Goal: Contribute content: Add original content to the website for others to see

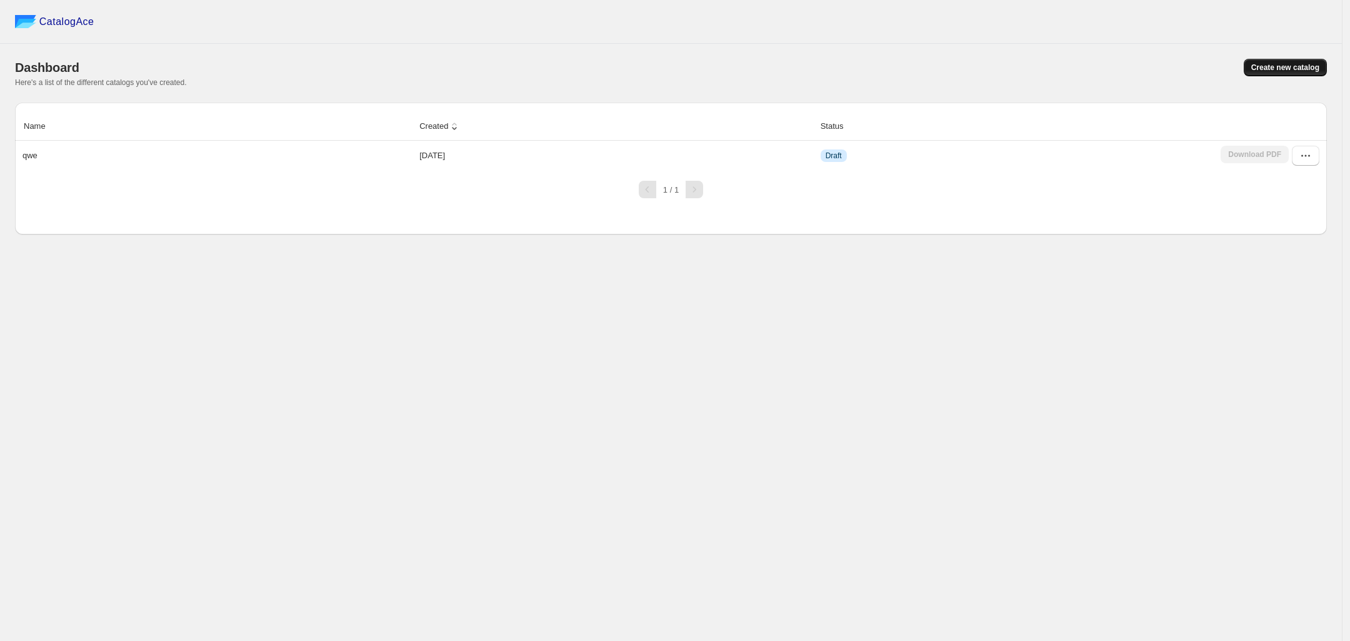
click at [1294, 76] on button "Create new catalog" at bounding box center [1285, 67] width 83 height 17
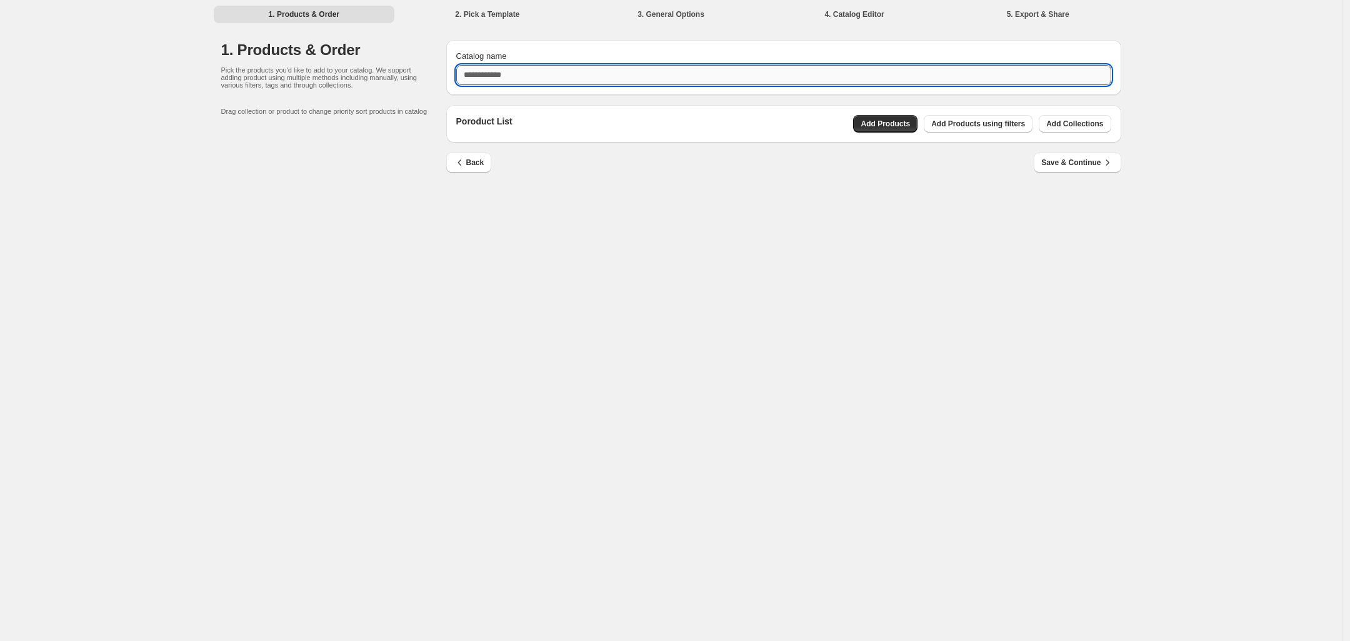
click at [745, 77] on input "Catalog name" at bounding box center [783, 75] width 655 height 20
type input "****"
click at [894, 121] on span "Add Products" at bounding box center [885, 124] width 49 height 10
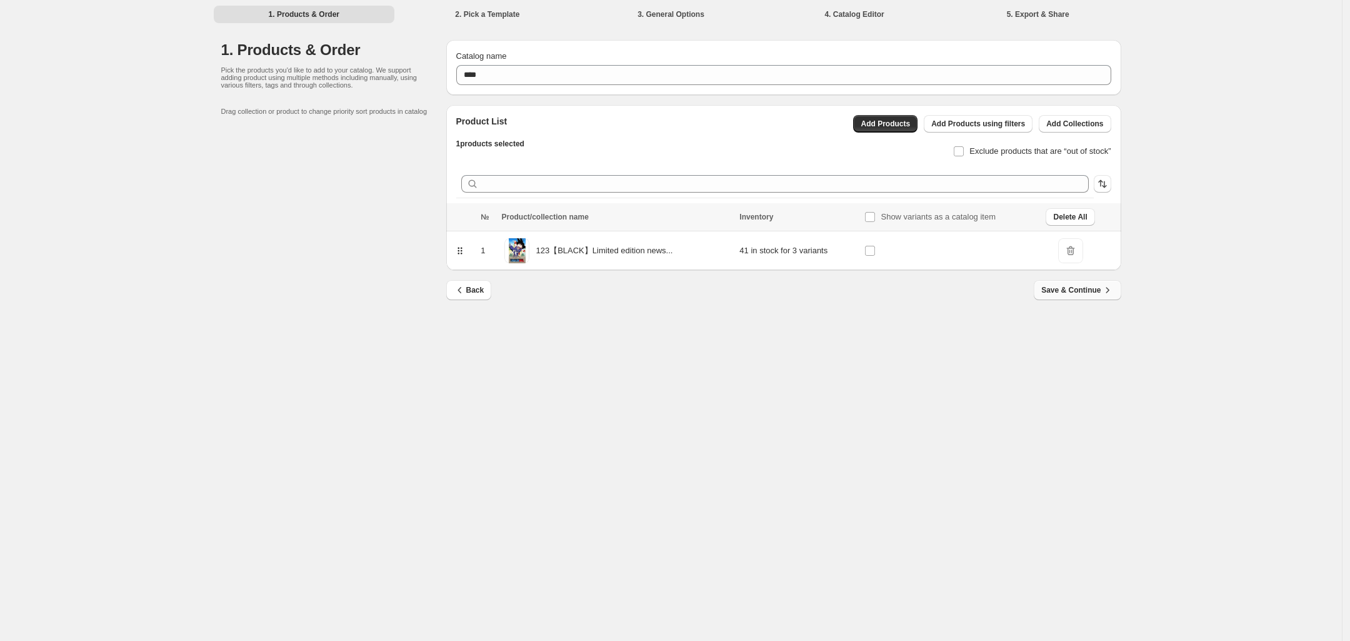
click at [1061, 289] on span "Save & Continue" at bounding box center [1077, 290] width 72 height 12
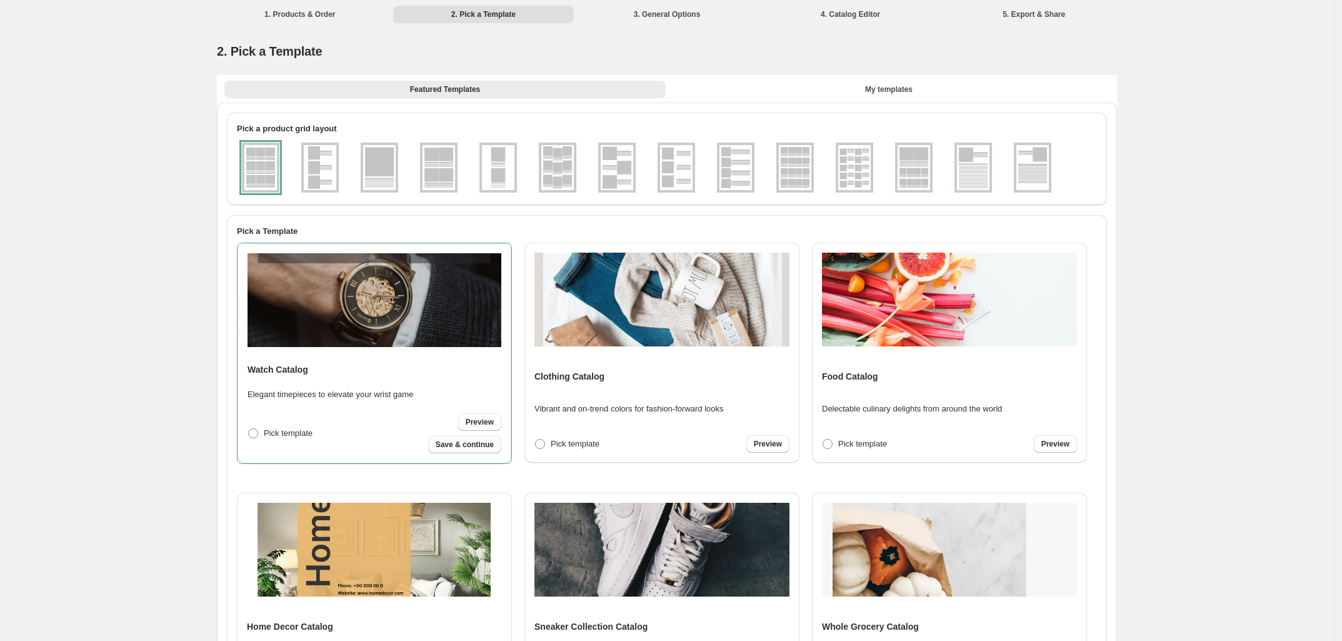
click at [455, 450] on button "Save & continue" at bounding box center [464, 444] width 73 height 17
select select "**********"
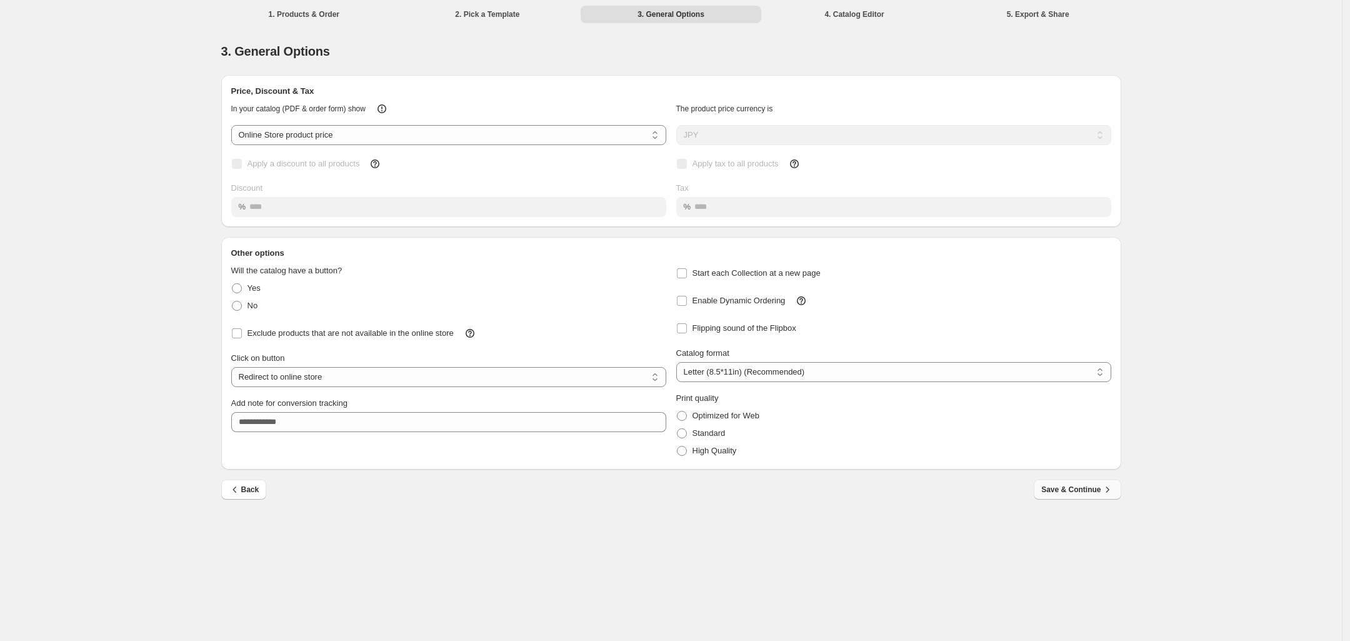
click at [1074, 496] on button "Save & Continue" at bounding box center [1077, 489] width 87 height 20
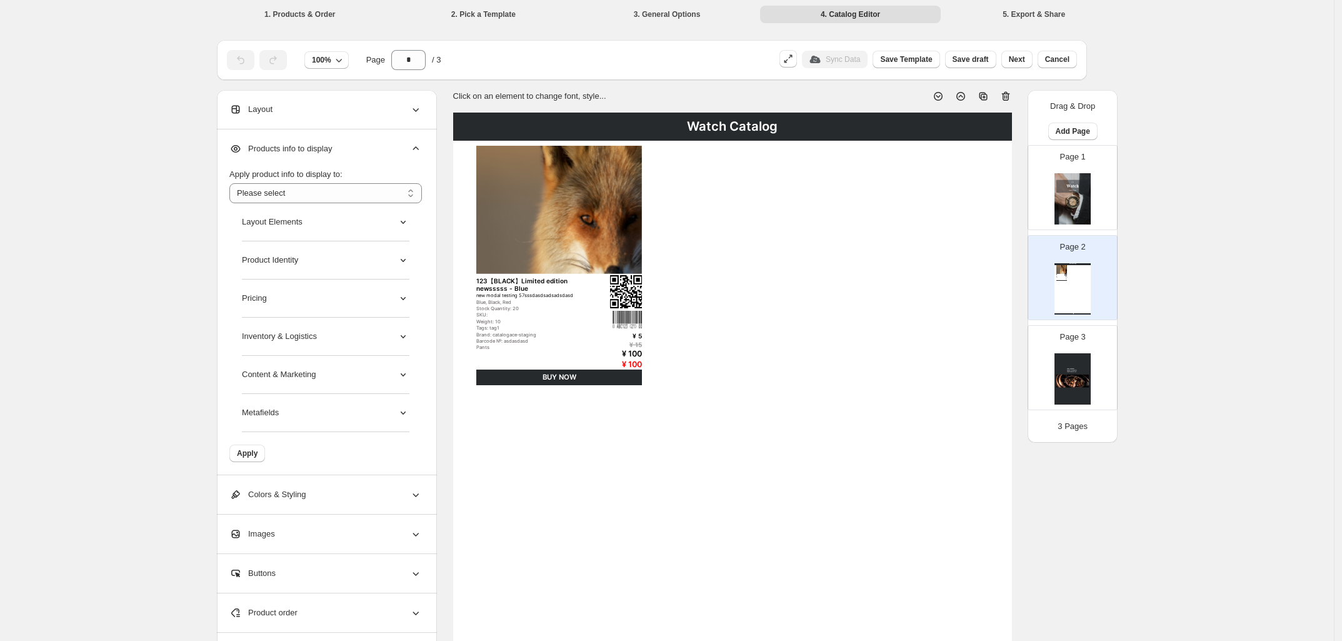
click at [1073, 264] on div "Watch Catalog" at bounding box center [1072, 264] width 36 height 2
click at [1091, 204] on img at bounding box center [1072, 198] width 36 height 51
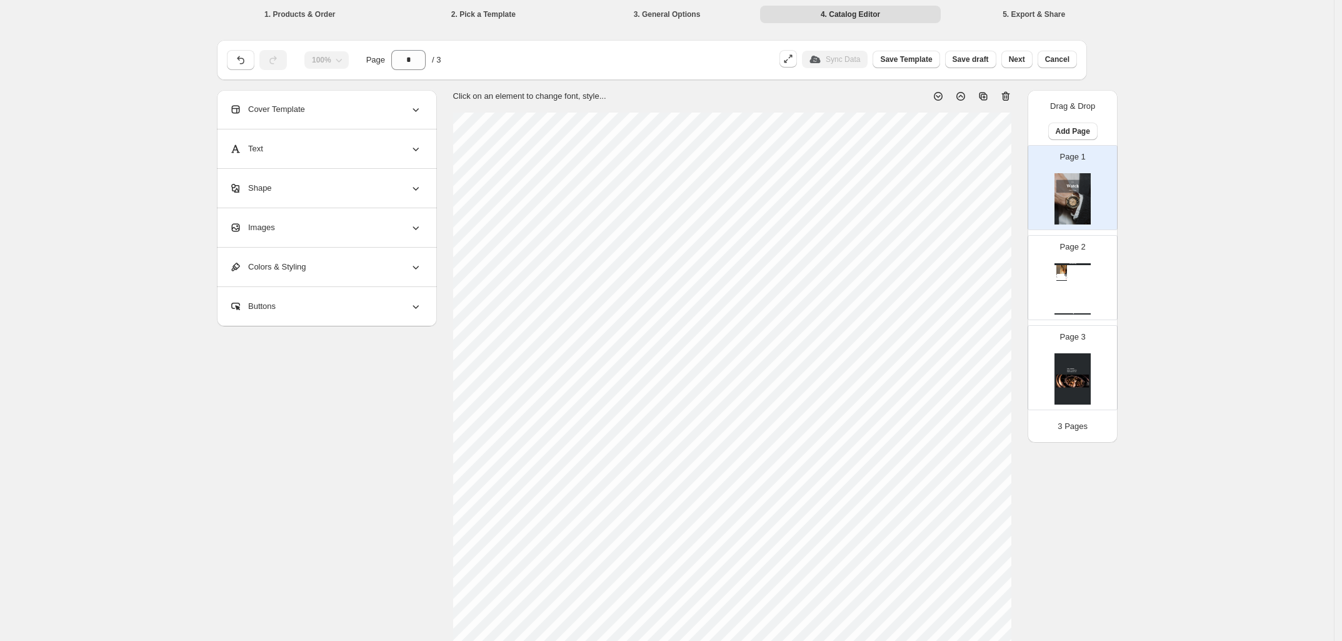
click at [1085, 268] on div "Watch Catalog 123【BLACK】Limited edition newsssss - Blue new modal testing 57sss…" at bounding box center [1072, 288] width 36 height 51
type input "*"
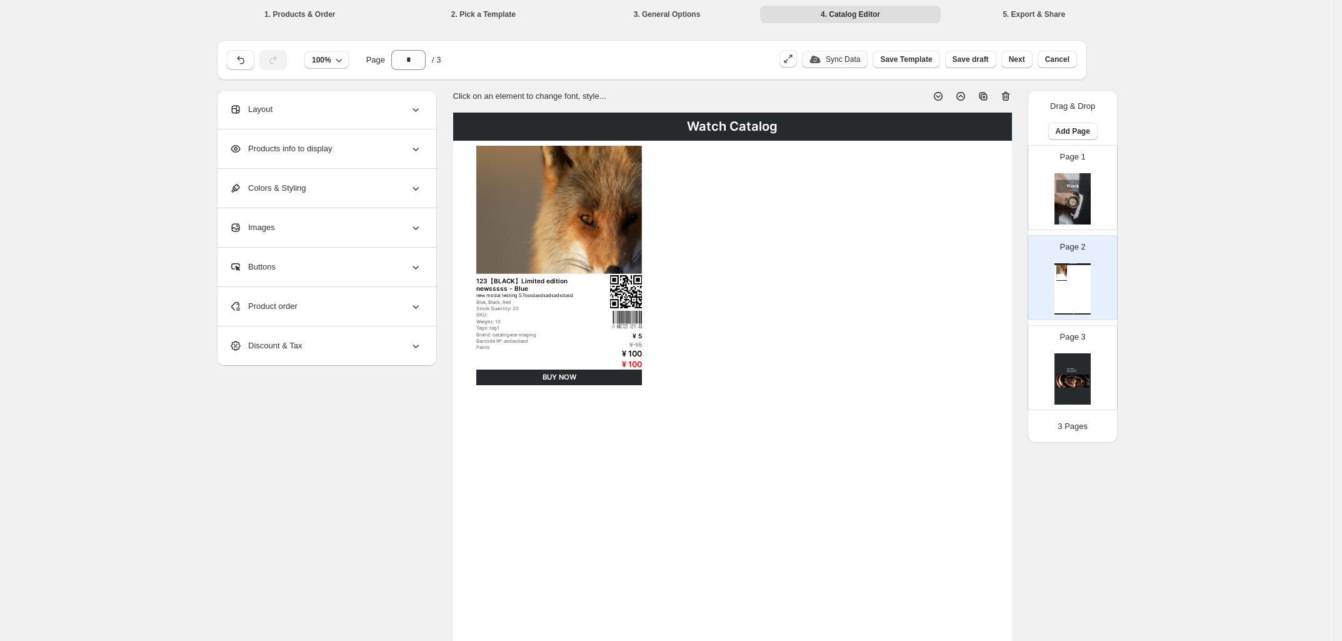
click at [854, 60] on p "Sync Data" at bounding box center [843, 59] width 34 height 10
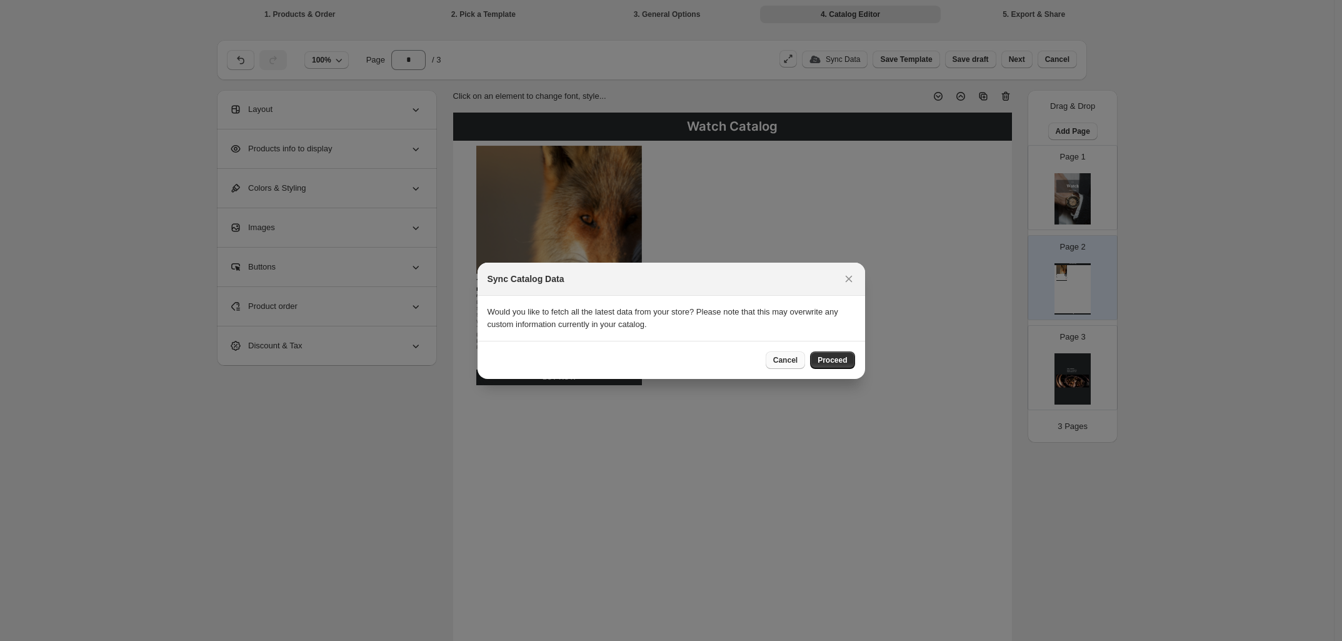
click at [789, 367] on button "Cancel" at bounding box center [785, 359] width 39 height 17
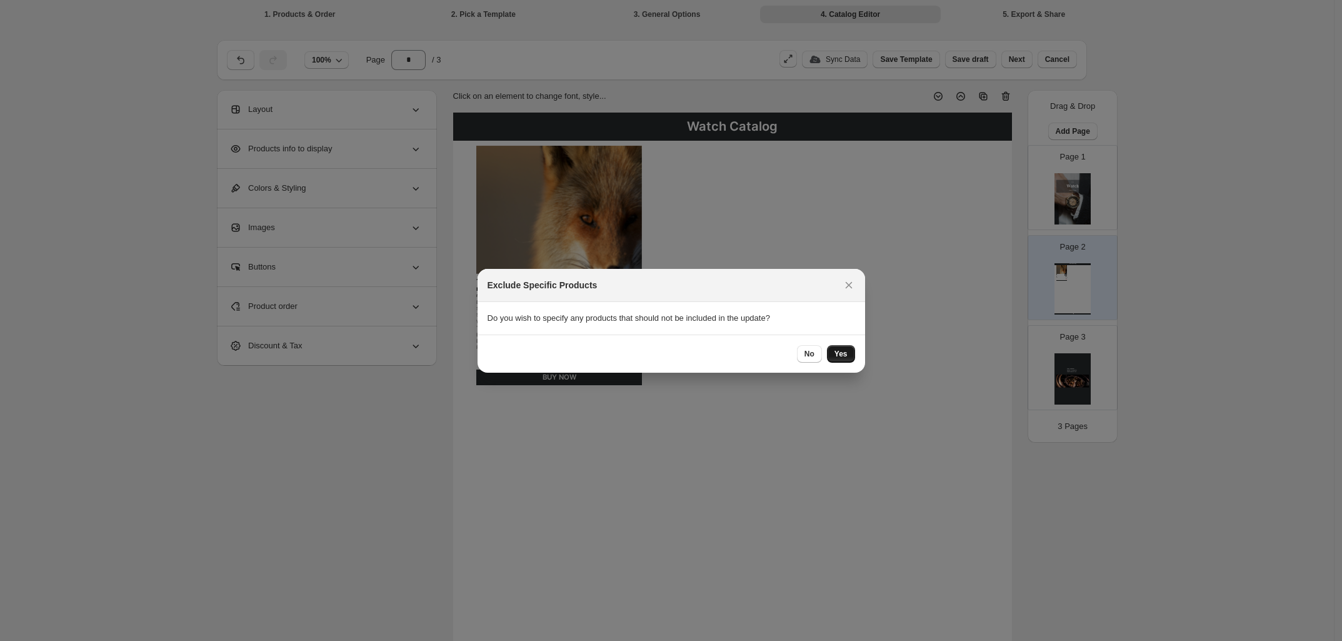
click at [838, 358] on span "Yes" at bounding box center [840, 354] width 13 height 10
